Goal: Task Accomplishment & Management: Complete application form

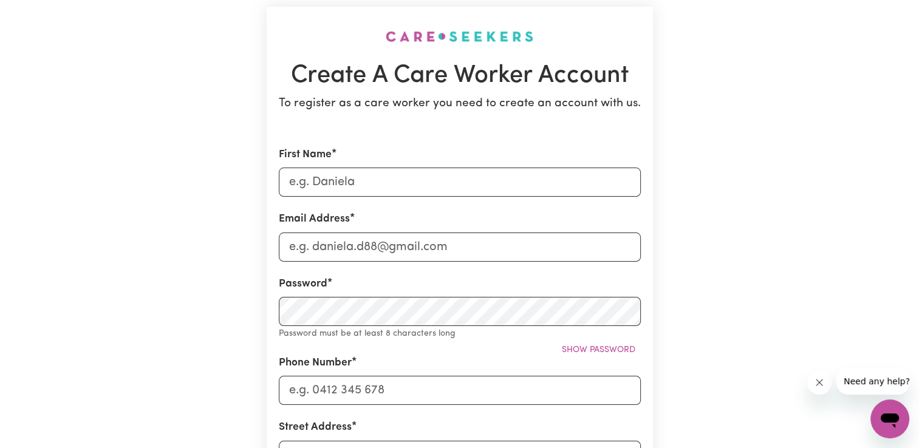
scroll to position [76, 0]
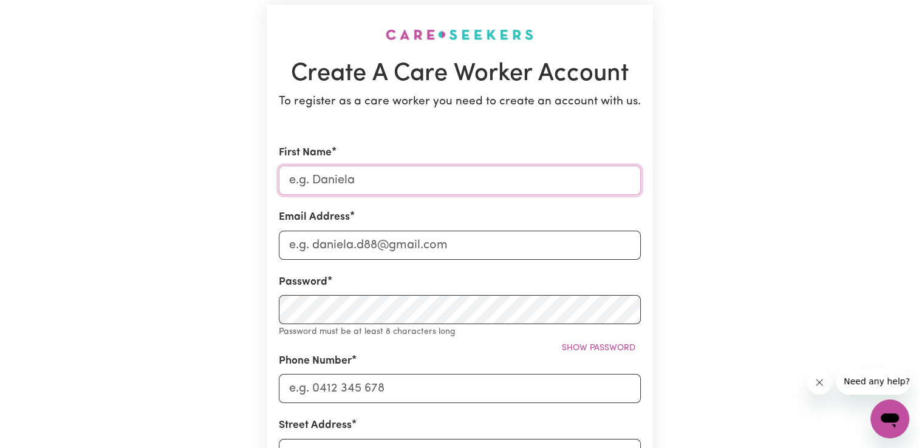
click at [335, 178] on input "First Name" at bounding box center [460, 180] width 362 height 29
type input "Omolola"
click at [233, 268] on div "Create A Care Worker Account To register as a care worker you need to create an…" at bounding box center [459, 409] width 801 height 886
click at [301, 245] on input "Email Address" at bounding box center [460, 245] width 362 height 29
type input "[EMAIL_ADDRESS][DOMAIN_NAME]"
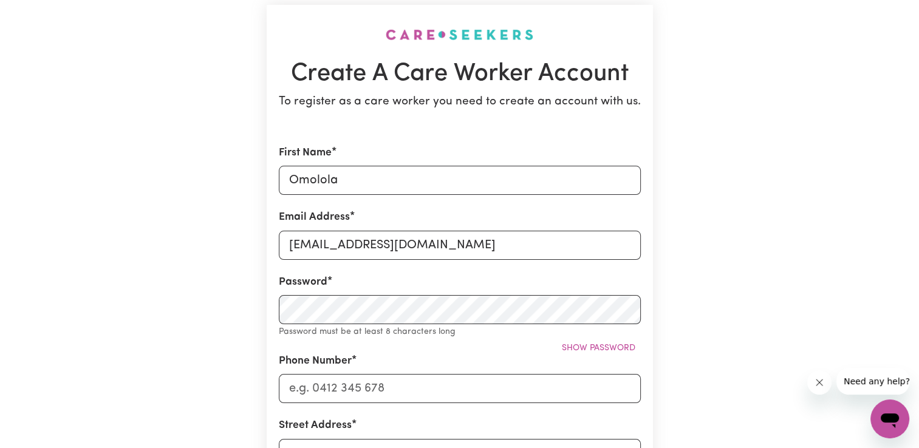
click at [212, 280] on div "Create A Care Worker Account To register as a care worker you need to create an…" at bounding box center [459, 409] width 801 height 886
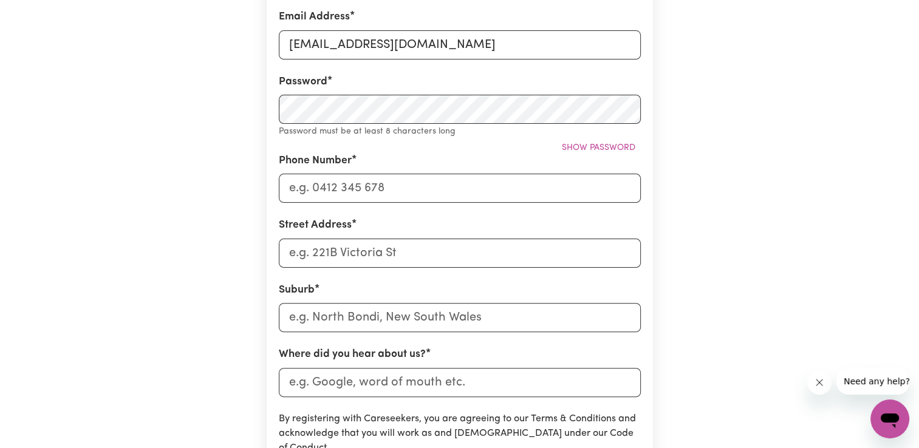
scroll to position [277, 0]
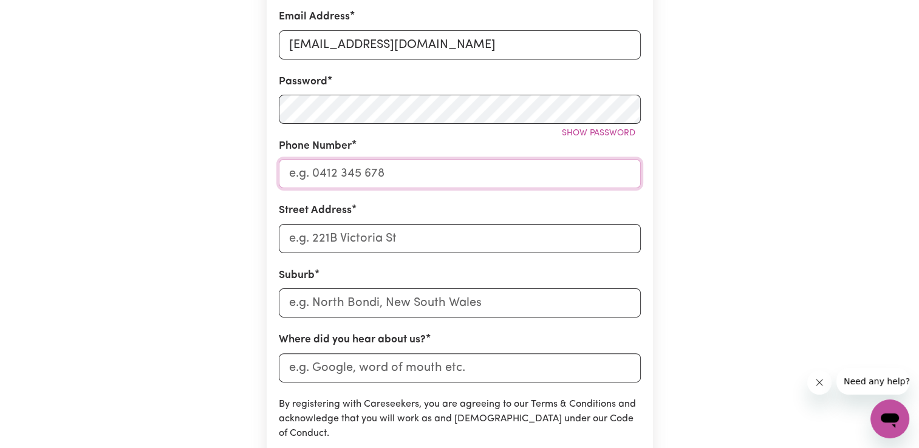
click at [353, 176] on input "Phone Number" at bounding box center [460, 173] width 362 height 29
type input "0405740135"
click at [291, 243] on input "Street Address" at bounding box center [460, 238] width 362 height 29
type input "[STREET_ADDRESS]"
click at [287, 304] on input "text" at bounding box center [460, 302] width 362 height 29
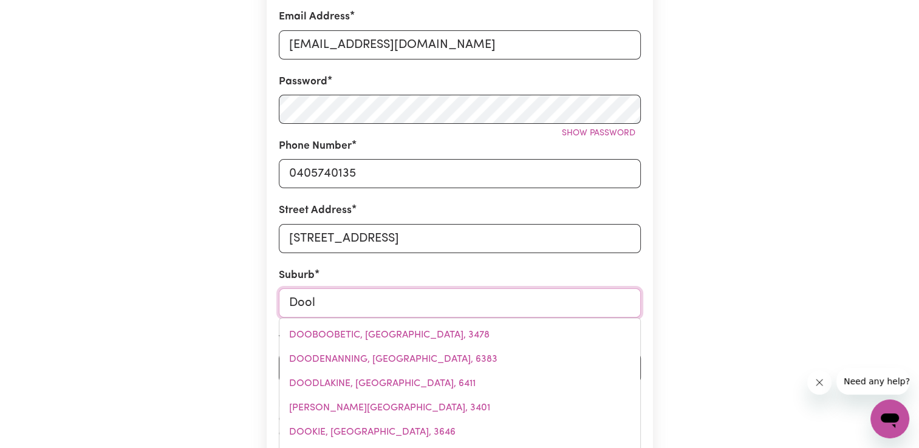
type input "Doola"
type input "DoolaNDELLA, [GEOGRAPHIC_DATA], 4077"
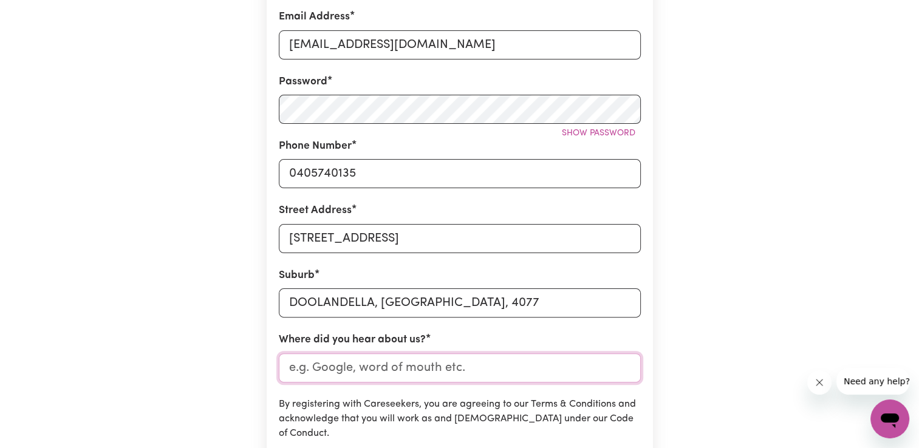
click at [324, 370] on input "Where did you hear about us?" at bounding box center [460, 367] width 362 height 29
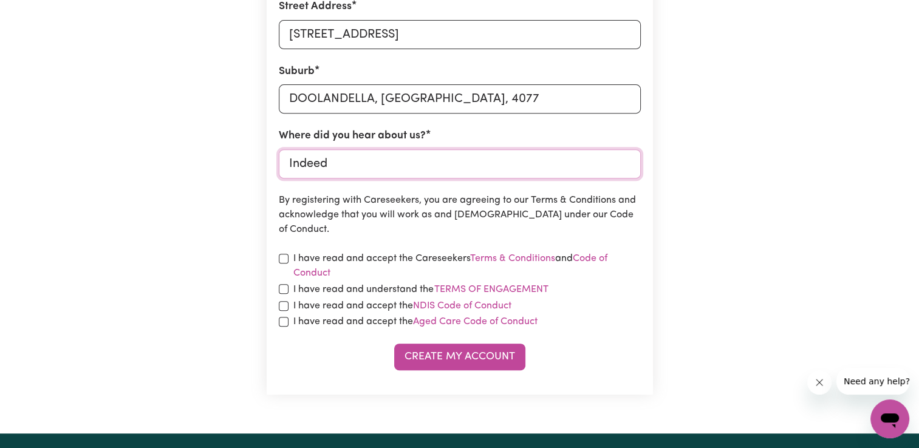
scroll to position [489, 0]
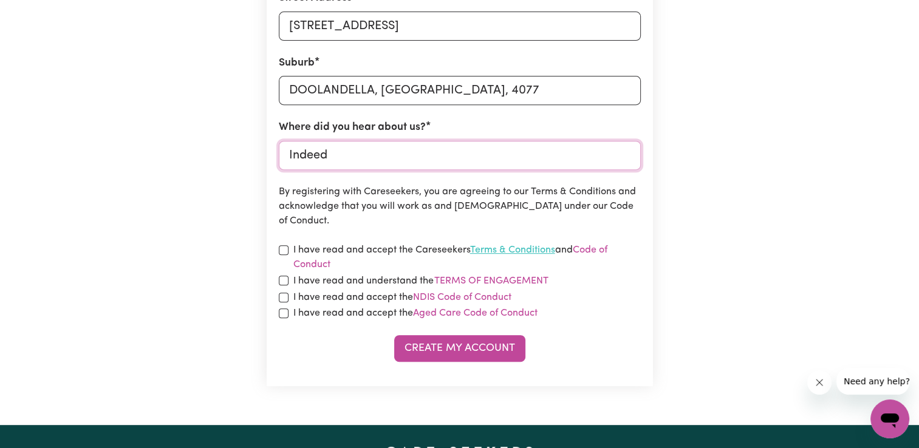
type input "Indeed"
drag, startPoint x: 489, startPoint y: 278, endPoint x: 469, endPoint y: 279, distance: 20.7
drag, startPoint x: 469, startPoint y: 279, endPoint x: 483, endPoint y: 386, distance: 108.4
drag, startPoint x: 449, startPoint y: 281, endPoint x: 348, endPoint y: 352, distance: 122.8
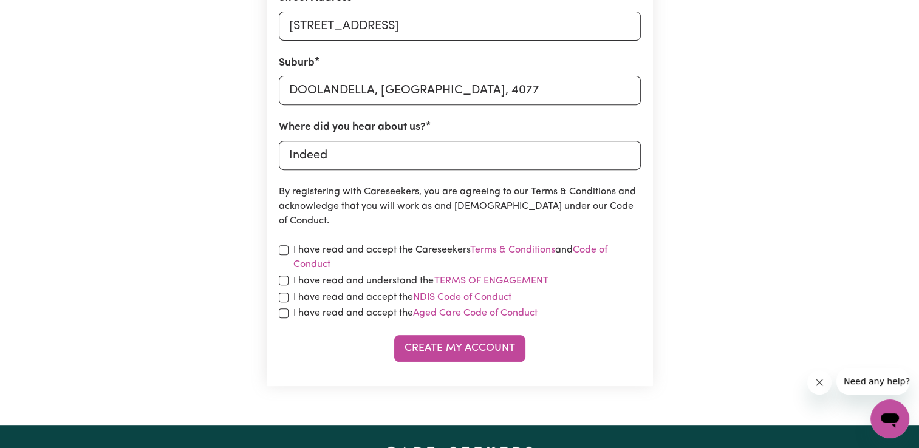
click at [348, 352] on div "Create My Account" at bounding box center [460, 348] width 362 height 27
click at [284, 302] on div "I have read and accept the NDIS Code of Conduct" at bounding box center [460, 297] width 362 height 15
click at [282, 300] on input "checkbox" at bounding box center [284, 298] width 10 height 10
checkbox input "true"
click at [280, 313] on input "checkbox" at bounding box center [284, 313] width 10 height 10
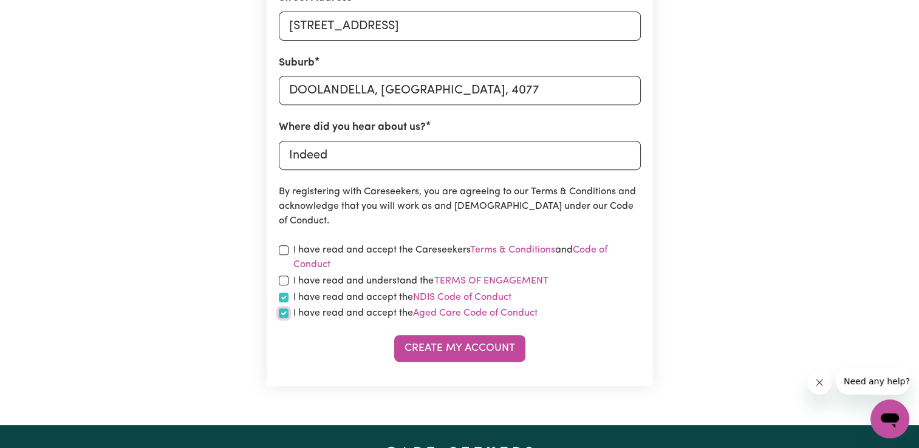
checkbox input "true"
click at [437, 280] on button "Terms of Engagement" at bounding box center [490, 281] width 115 height 16
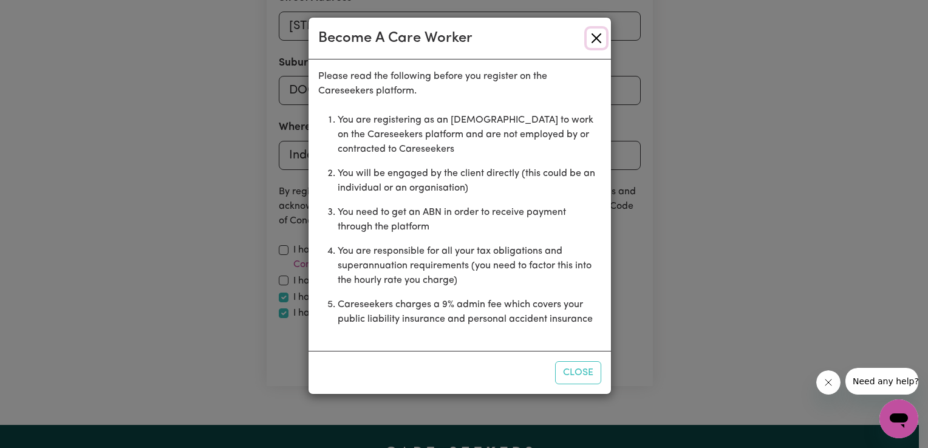
click at [592, 38] on button "Close" at bounding box center [595, 38] width 19 height 19
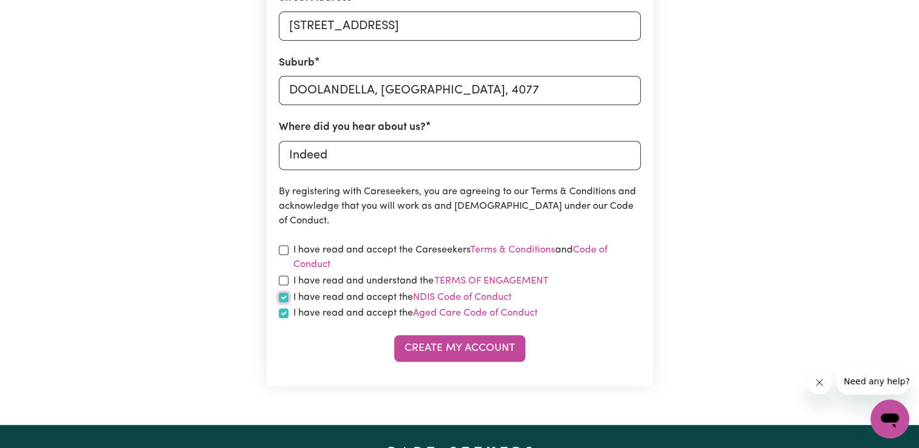
click at [279, 298] on input "checkbox" at bounding box center [284, 298] width 10 height 10
checkbox input "false"
click at [280, 312] on input "checkbox" at bounding box center [284, 313] width 10 height 10
checkbox input "false"
